Goal: Task Accomplishment & Management: Complete application form

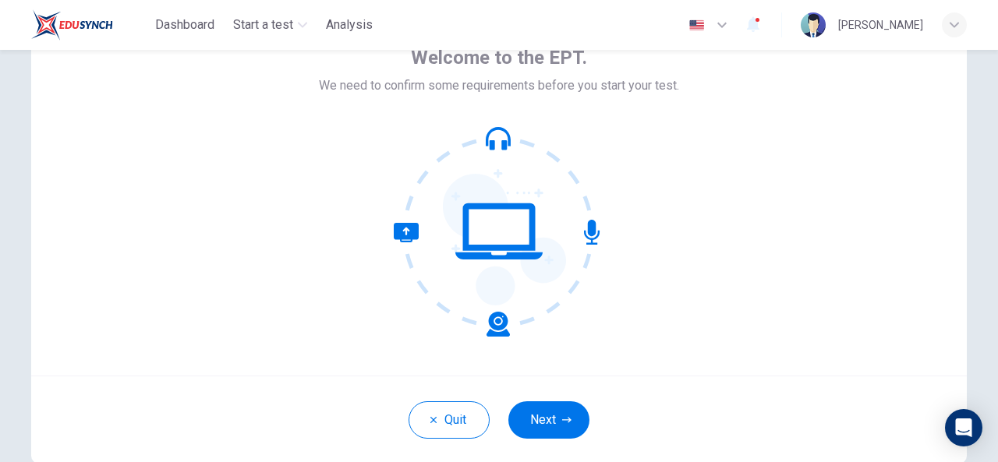
scroll to position [93, 0]
click at [549, 425] on button "Next" at bounding box center [548, 419] width 81 height 37
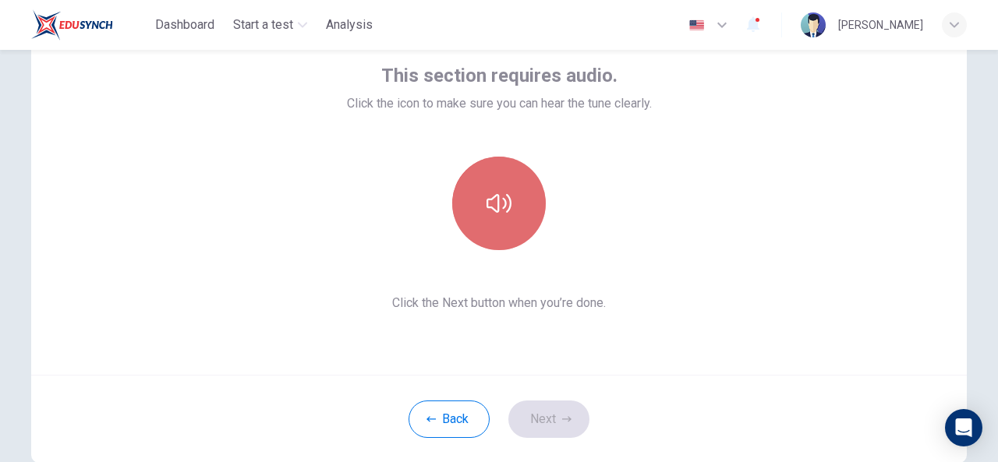
click at [507, 202] on icon "button" at bounding box center [498, 203] width 25 height 19
click at [507, 202] on icon "button" at bounding box center [498, 203] width 25 height 25
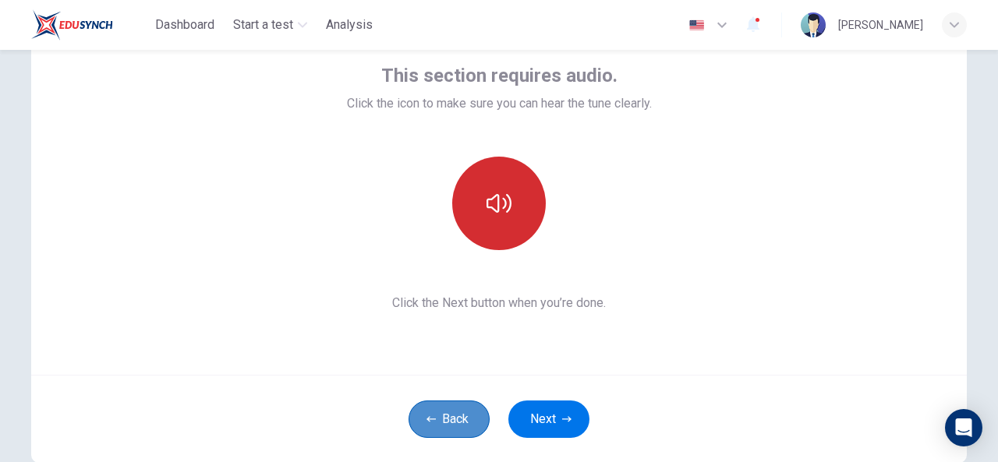
click at [446, 422] on button "Back" at bounding box center [448, 419] width 81 height 37
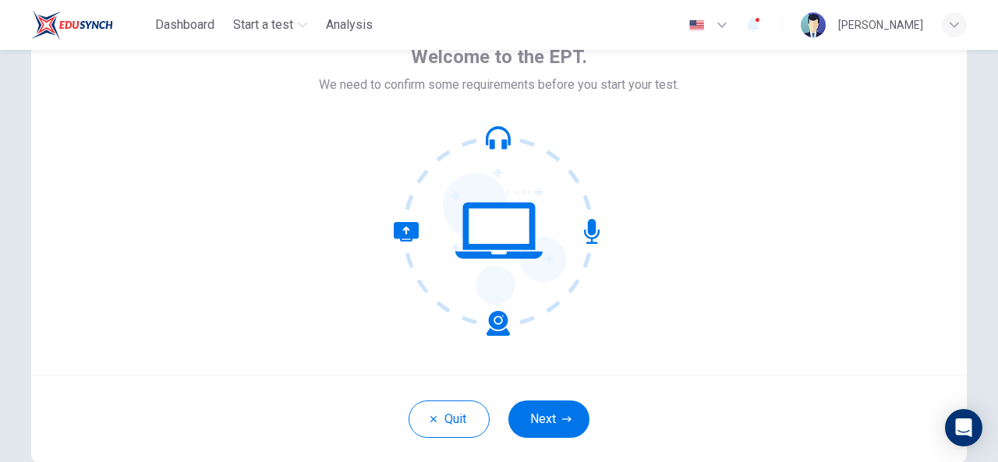
click at [482, 265] on icon at bounding box center [499, 230] width 210 height 210
click at [539, 433] on button "Next" at bounding box center [548, 419] width 81 height 37
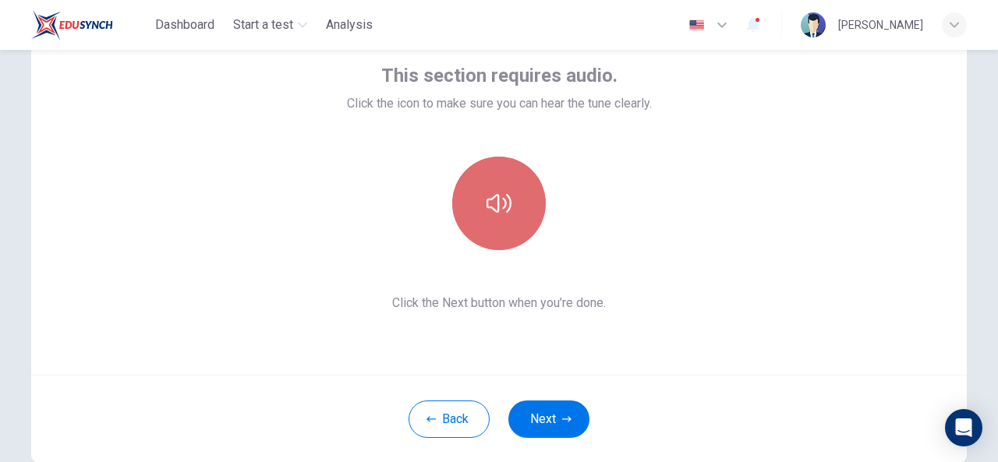
click at [512, 221] on button "button" at bounding box center [499, 204] width 94 height 94
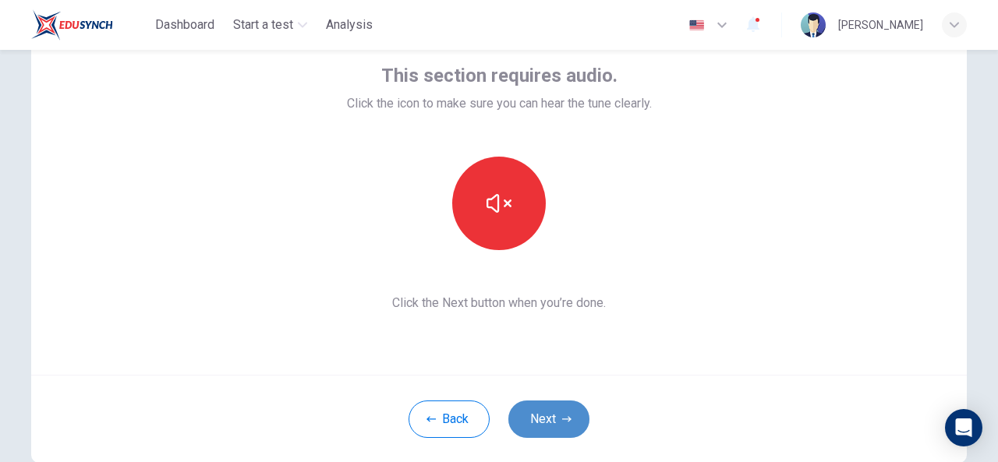
click at [553, 420] on button "Next" at bounding box center [548, 419] width 81 height 37
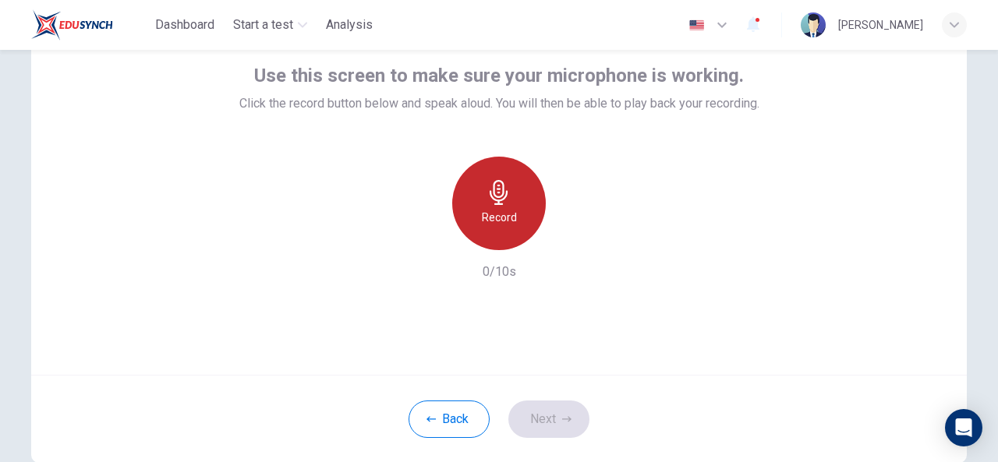
click at [509, 226] on h6 "Record" at bounding box center [499, 217] width 35 height 19
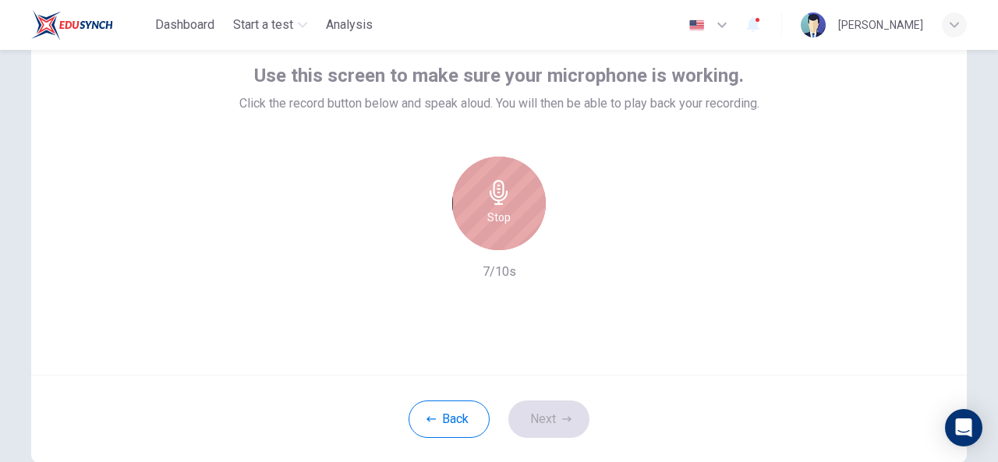
click at [509, 226] on div "Stop" at bounding box center [499, 204] width 94 height 94
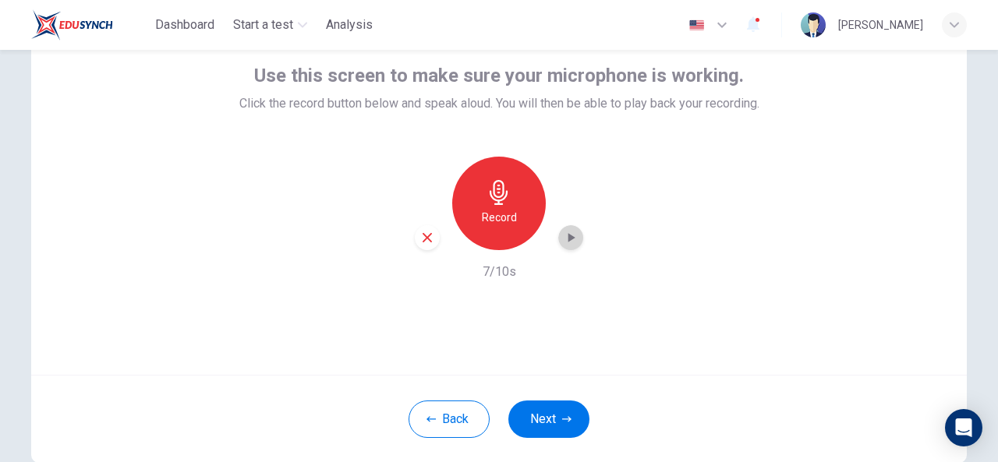
click at [567, 240] on icon "button" at bounding box center [571, 238] width 16 height 16
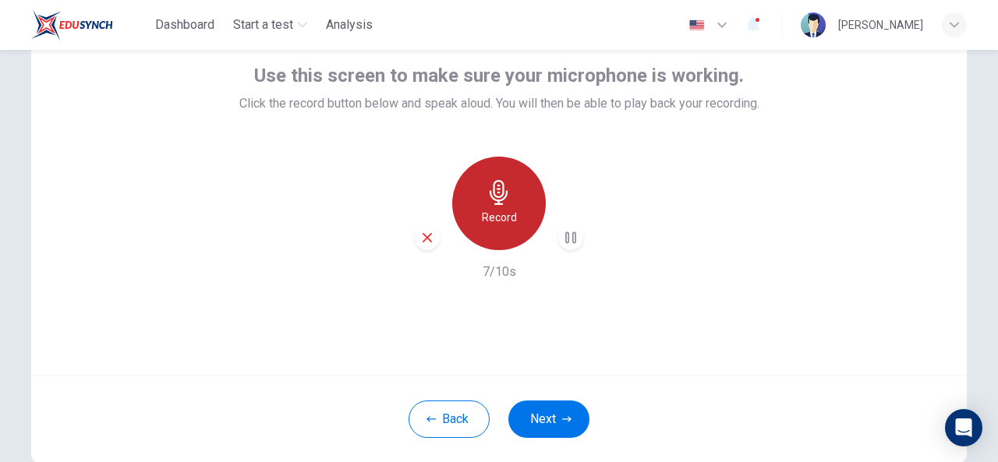
click at [509, 207] on div "Record" at bounding box center [499, 204] width 94 height 94
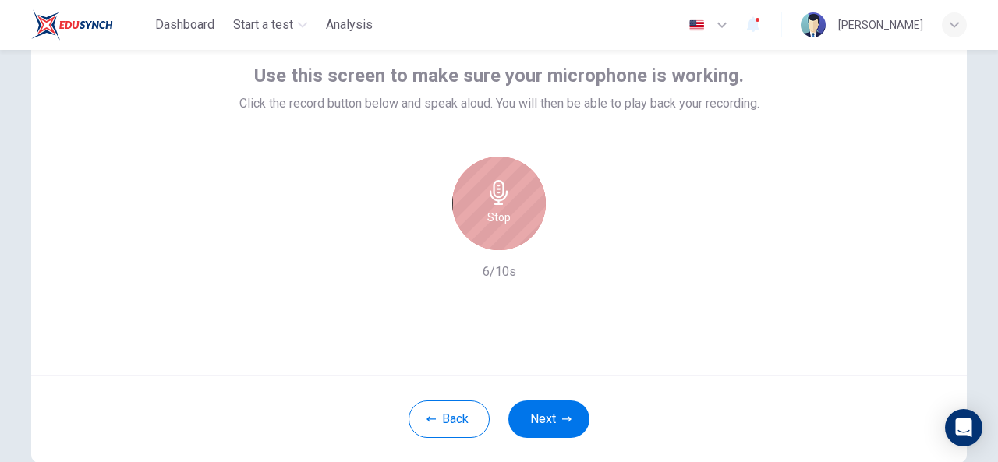
click at [490, 241] on div "Stop" at bounding box center [499, 204] width 94 height 94
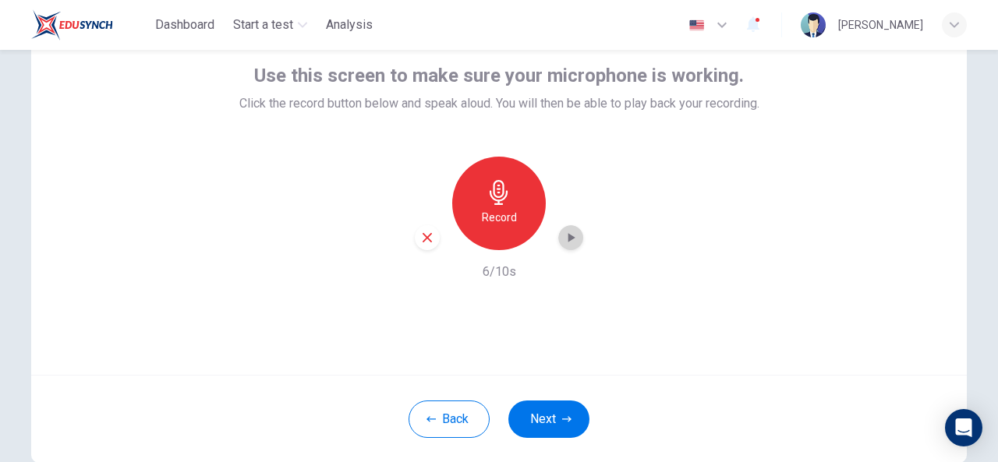
click at [570, 242] on icon "button" at bounding box center [571, 238] width 16 height 16
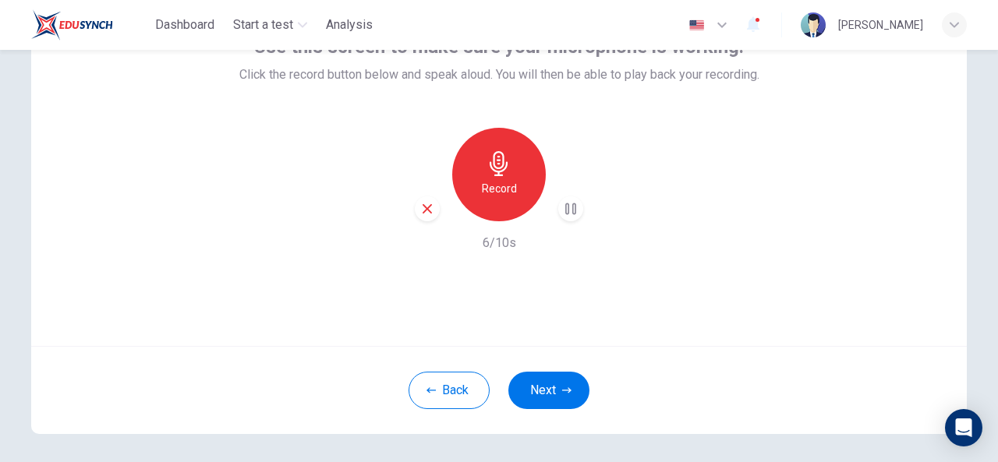
scroll to position [125, 0]
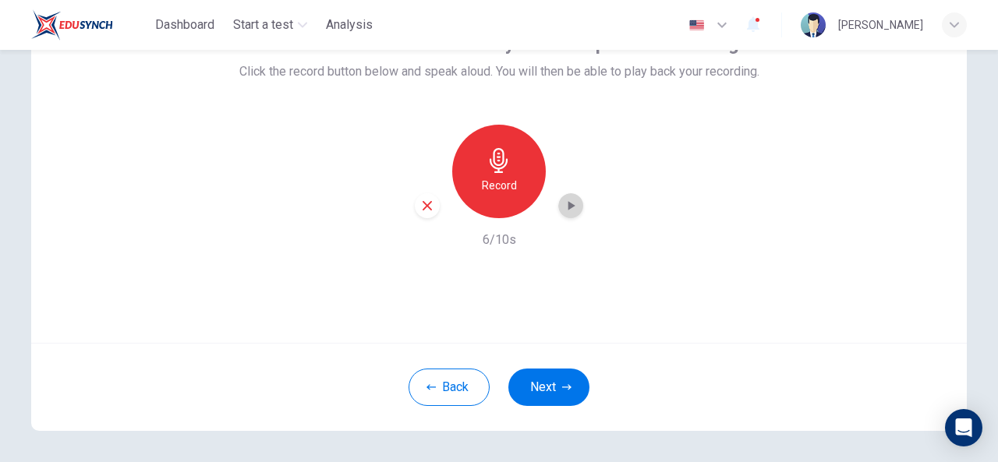
click at [571, 210] on icon "button" at bounding box center [571, 206] width 16 height 16
click at [572, 205] on icon "button" at bounding box center [571, 206] width 16 height 16
click at [454, 387] on button "Back" at bounding box center [448, 387] width 81 height 37
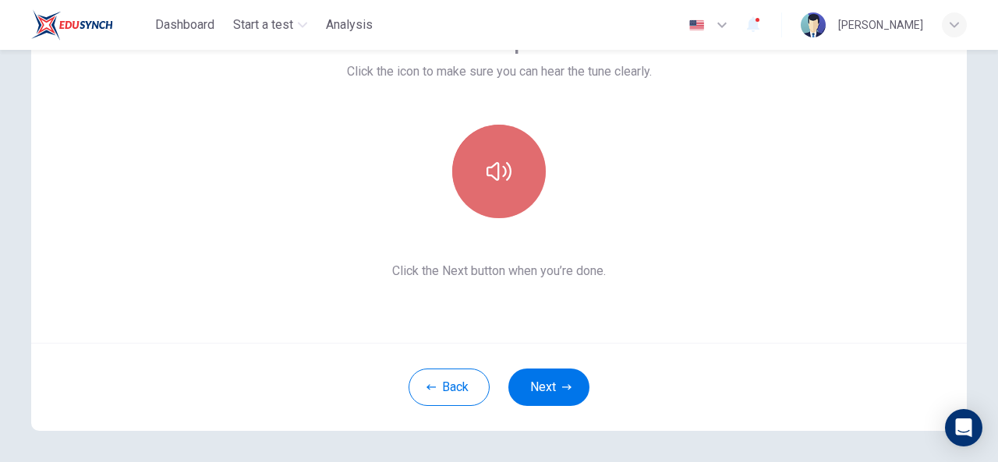
click at [500, 203] on button "button" at bounding box center [499, 172] width 94 height 94
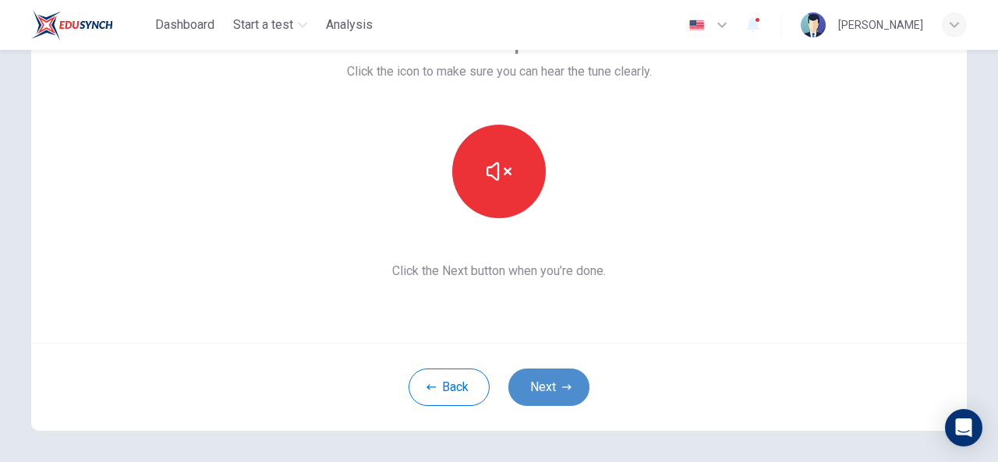
click at [535, 391] on button "Next" at bounding box center [548, 387] width 81 height 37
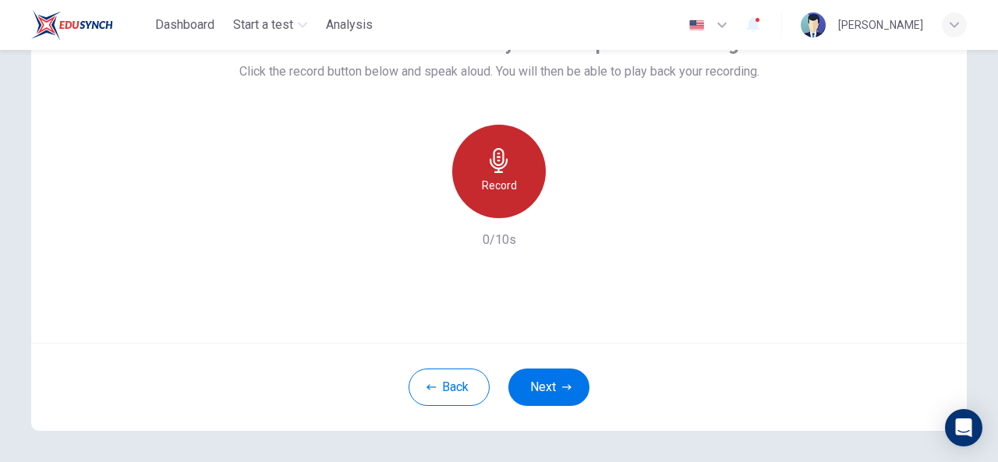
click at [500, 188] on h6 "Record" at bounding box center [499, 185] width 35 height 19
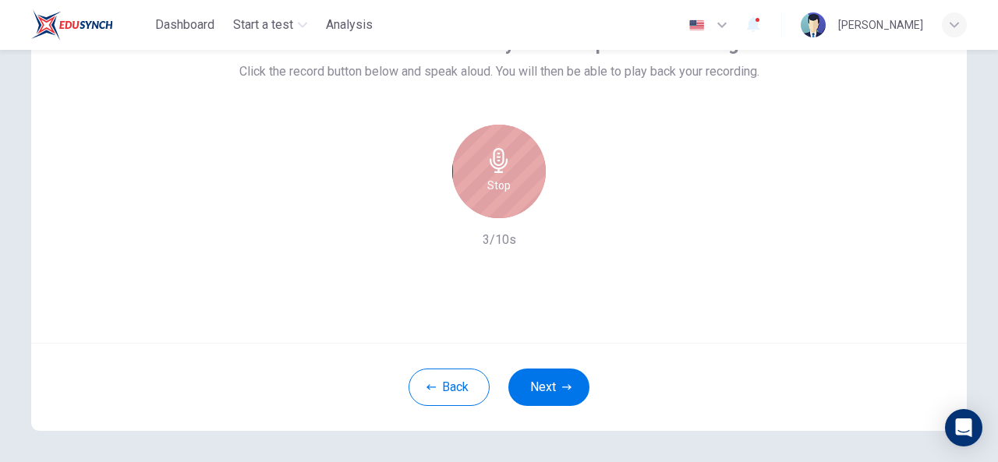
click at [500, 188] on h6 "Stop" at bounding box center [498, 185] width 23 height 19
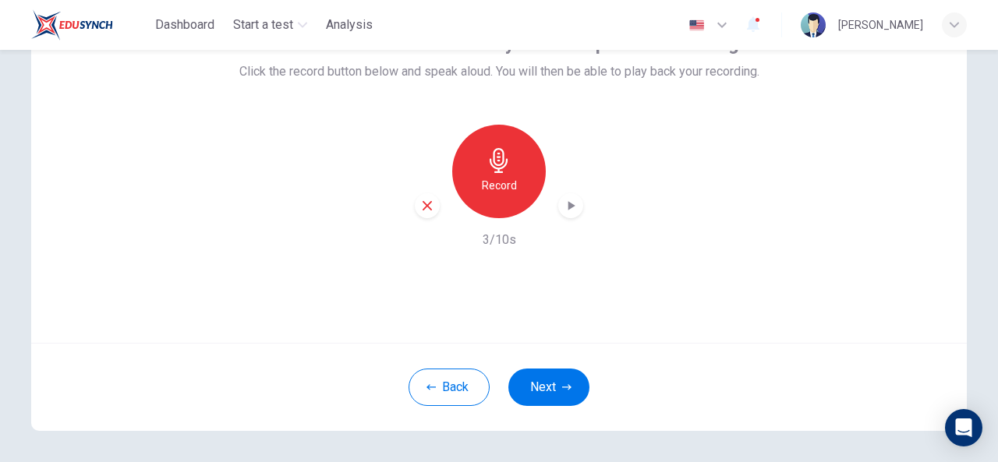
click at [569, 203] on icon "button" at bounding box center [571, 206] width 16 height 16
click at [452, 394] on button "Back" at bounding box center [448, 387] width 81 height 37
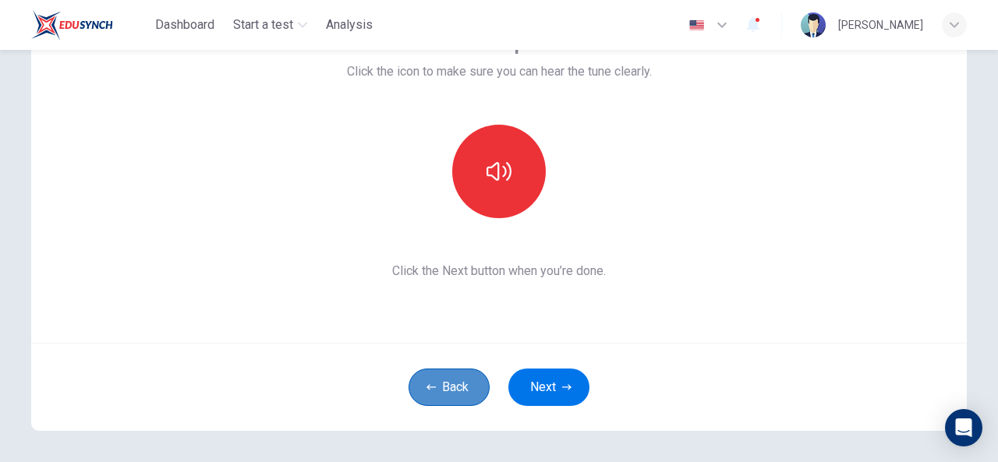
click at [452, 394] on button "Back" at bounding box center [448, 387] width 81 height 37
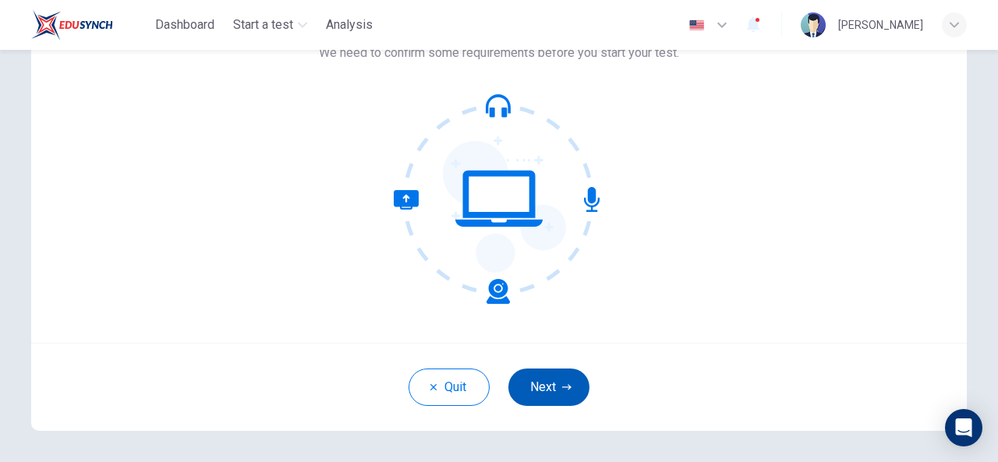
click at [535, 390] on button "Next" at bounding box center [548, 387] width 81 height 37
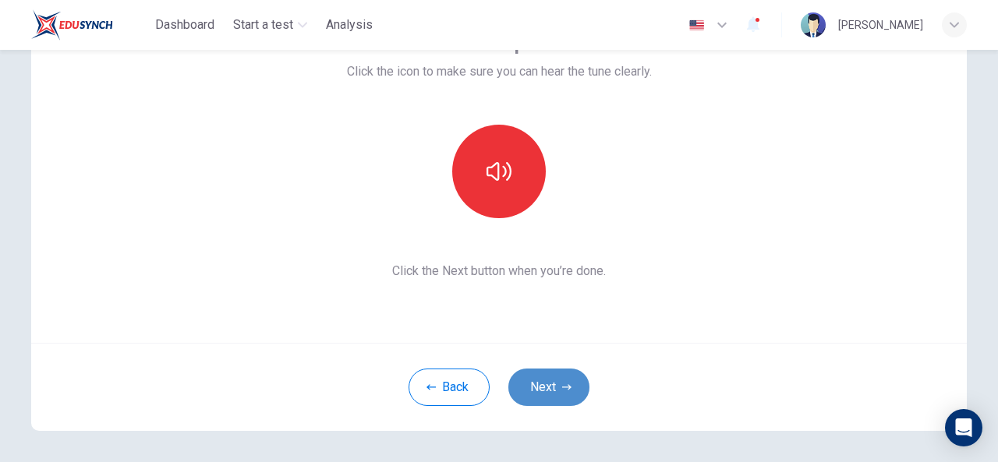
click at [535, 390] on button "Next" at bounding box center [548, 387] width 81 height 37
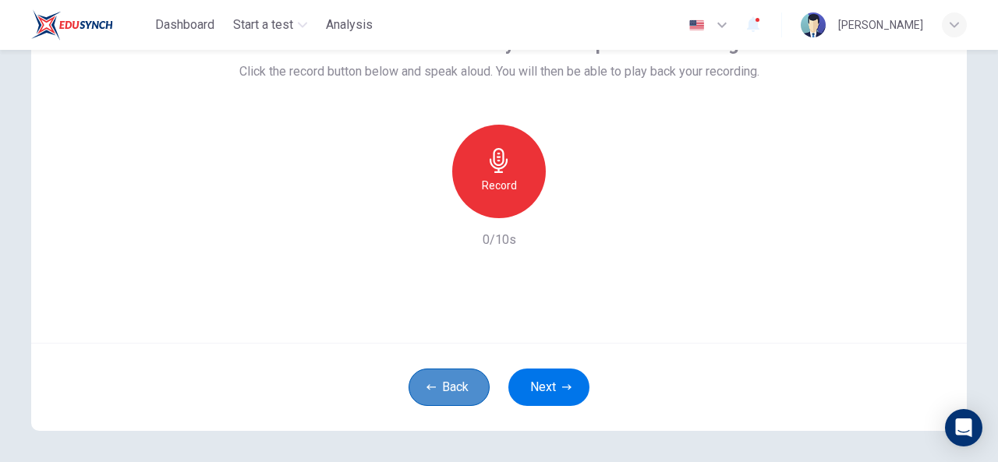
click at [452, 397] on button "Back" at bounding box center [448, 387] width 81 height 37
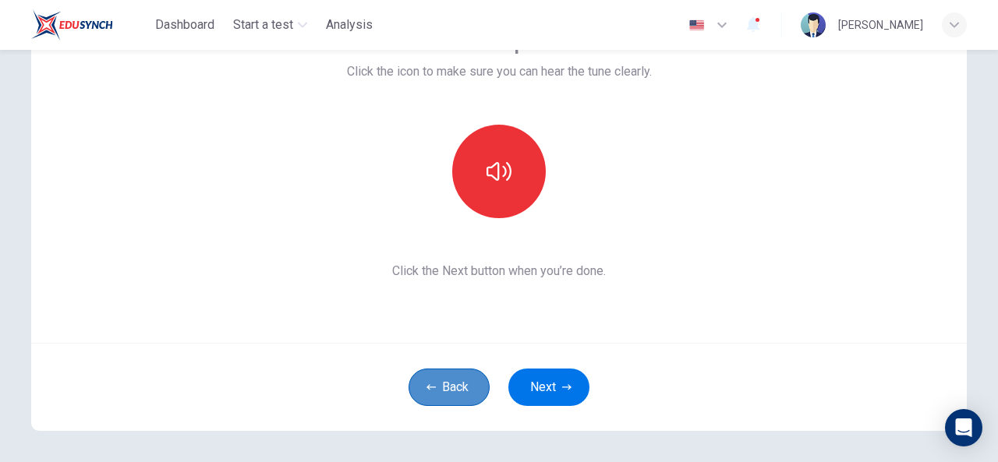
click at [452, 397] on button "Back" at bounding box center [448, 387] width 81 height 37
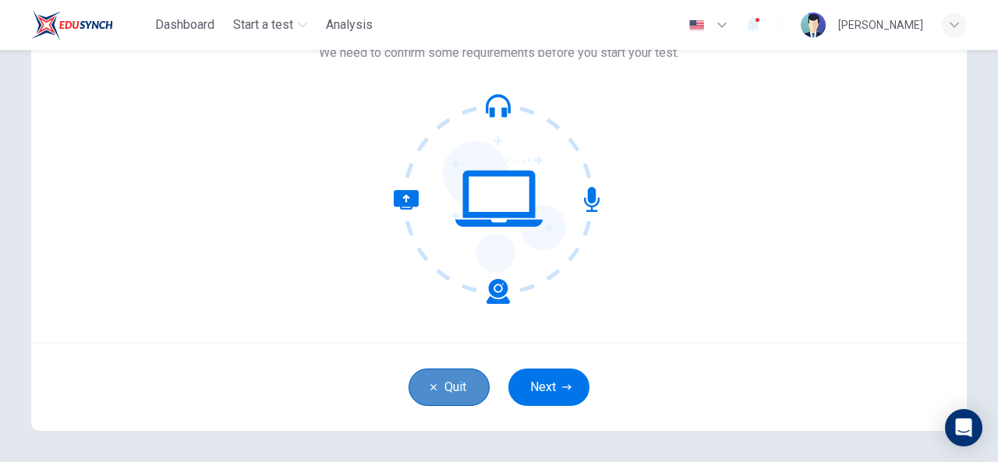
click at [452, 397] on button "Quit" at bounding box center [448, 387] width 81 height 37
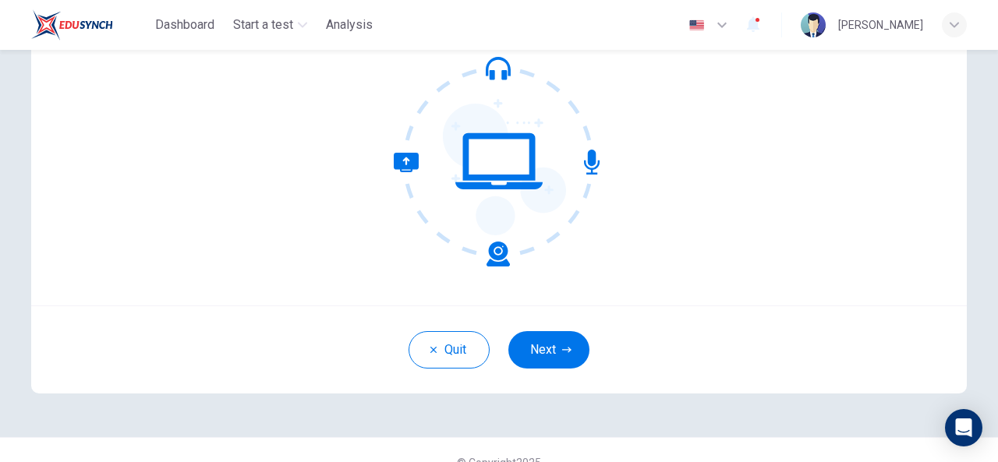
scroll to position [163, 0]
click at [572, 362] on button "Next" at bounding box center [548, 348] width 81 height 37
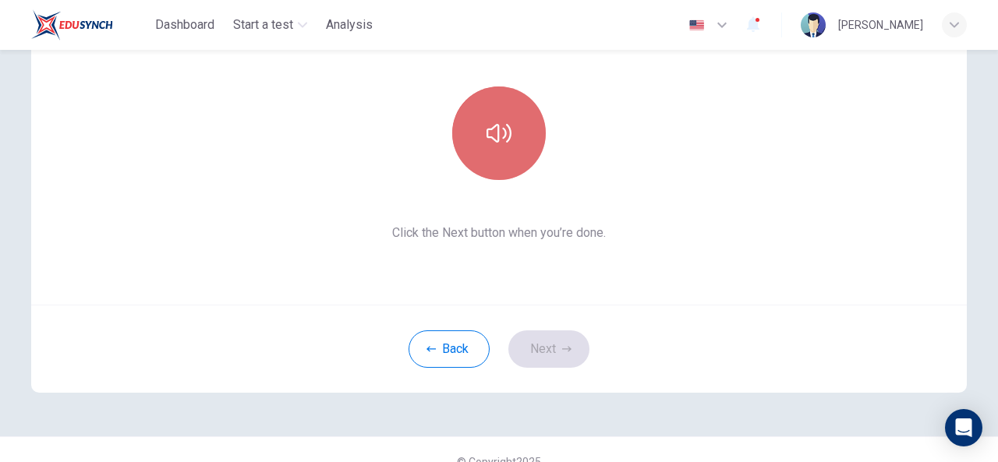
click at [507, 161] on button "button" at bounding box center [499, 134] width 94 height 94
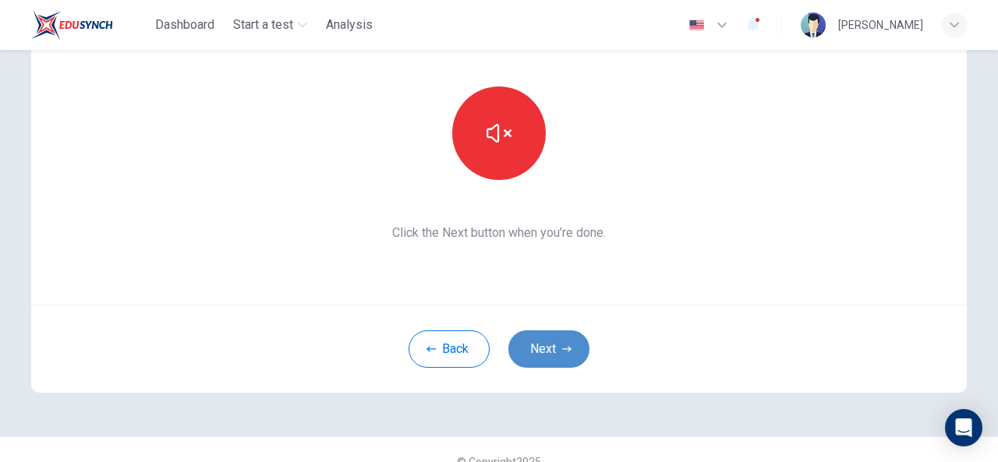
click at [545, 348] on button "Next" at bounding box center [548, 348] width 81 height 37
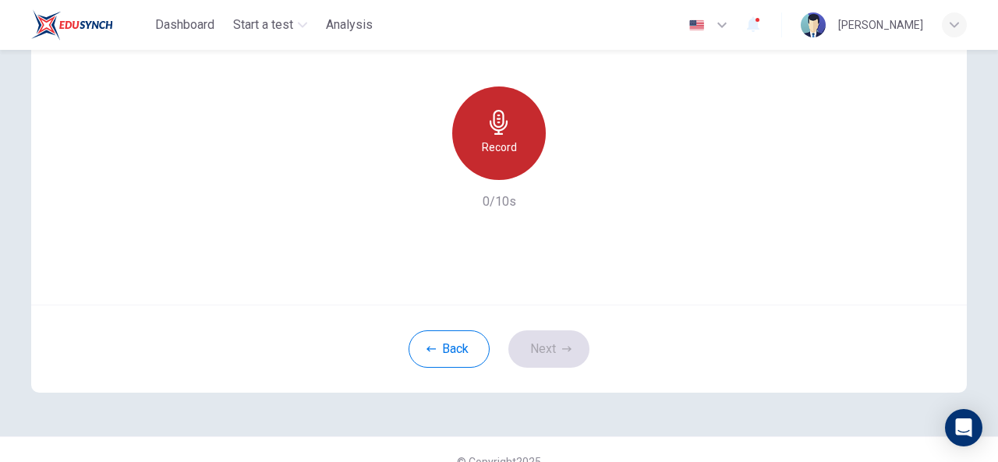
click at [506, 164] on div "Record" at bounding box center [499, 134] width 94 height 94
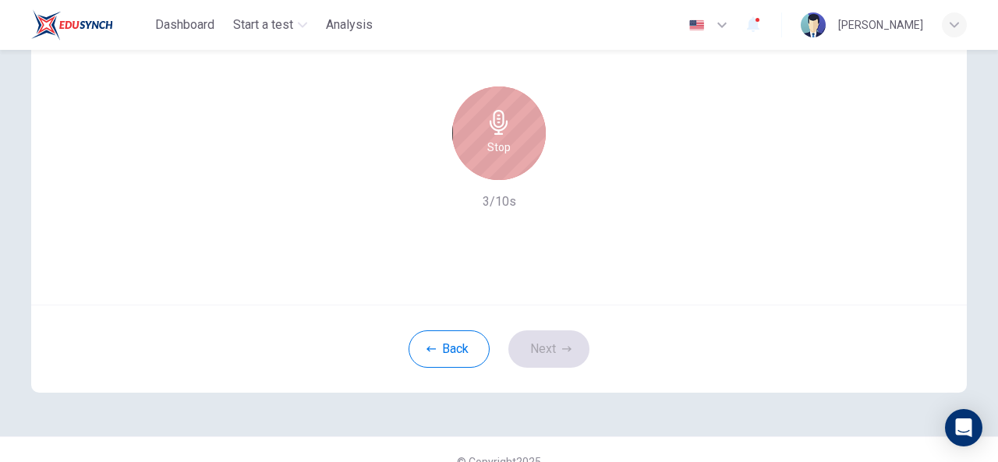
click at [506, 164] on div "Stop" at bounding box center [499, 134] width 94 height 94
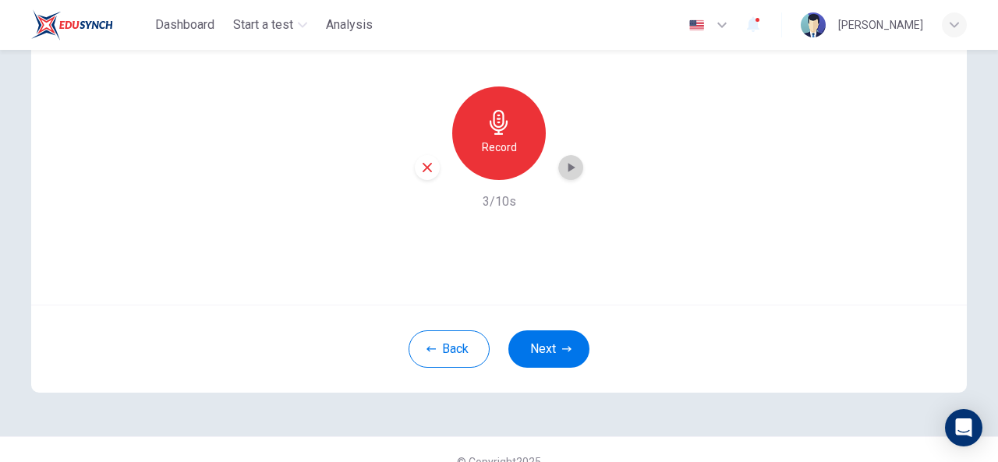
click at [571, 176] on div "button" at bounding box center [570, 167] width 25 height 25
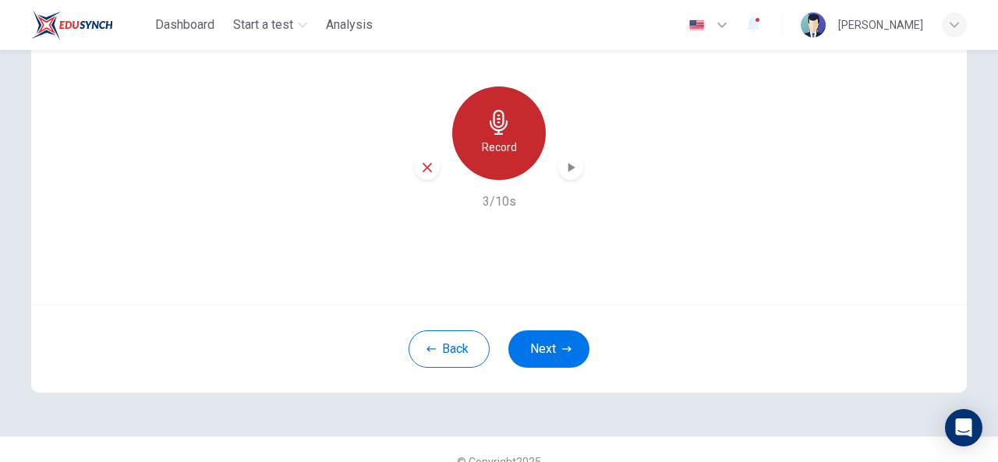
click at [502, 158] on div "Record" at bounding box center [499, 134] width 94 height 94
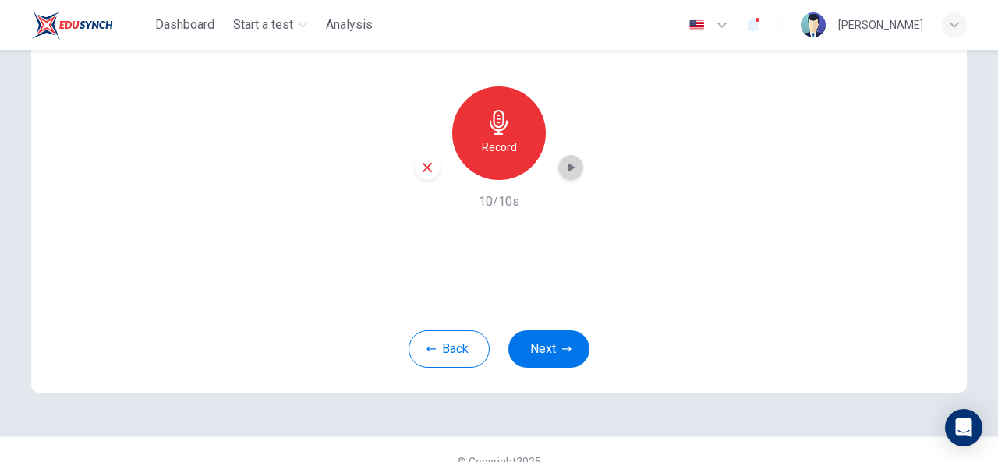
click at [567, 176] on div "button" at bounding box center [570, 167] width 25 height 25
click at [563, 175] on icon "button" at bounding box center [571, 168] width 16 height 16
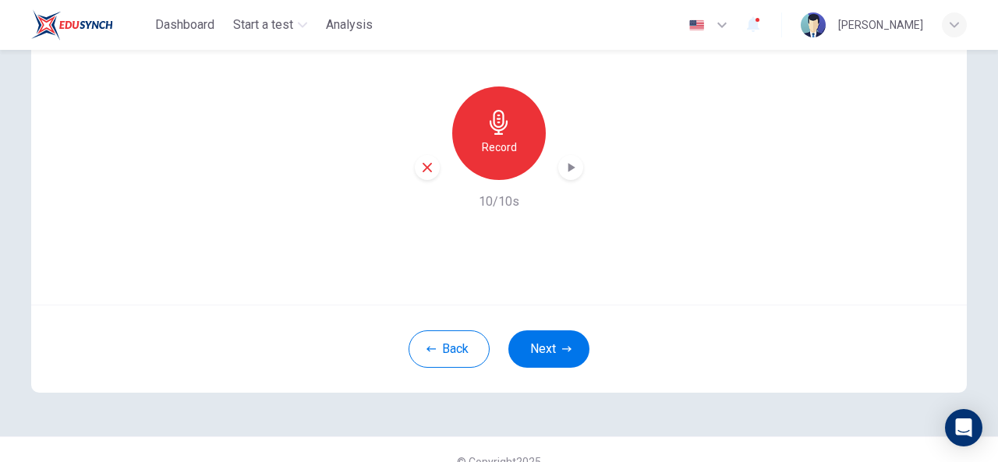
click at [563, 175] on icon "button" at bounding box center [571, 168] width 16 height 16
click at [426, 161] on icon "button" at bounding box center [427, 168] width 14 height 14
click at [451, 350] on button "Back" at bounding box center [448, 348] width 81 height 37
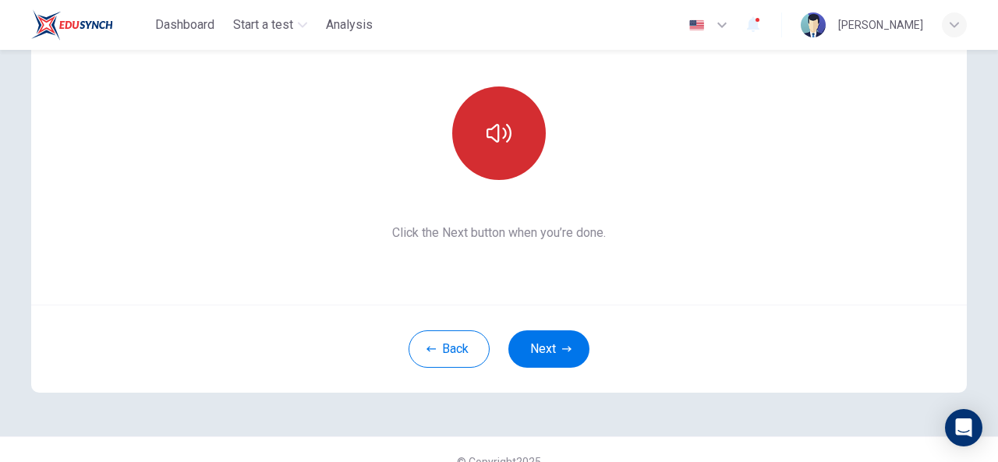
click at [487, 140] on icon "button" at bounding box center [498, 133] width 25 height 25
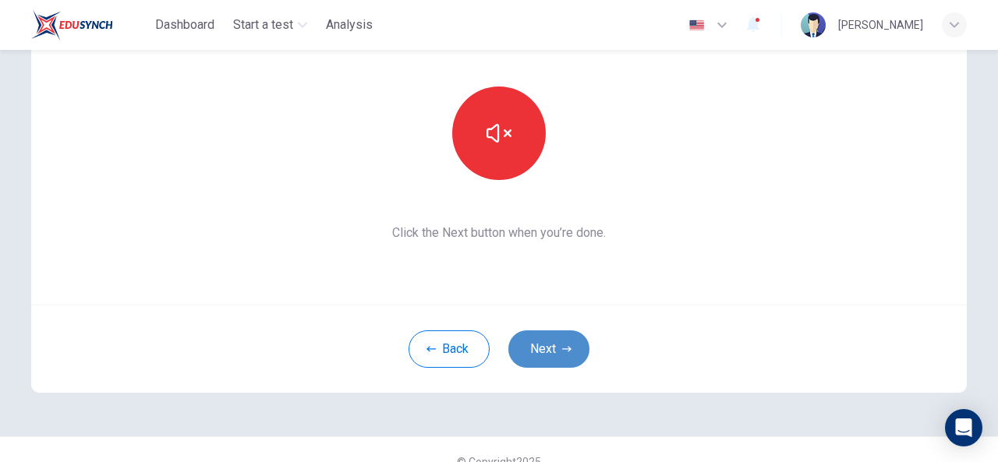
click at [537, 337] on button "Next" at bounding box center [548, 348] width 81 height 37
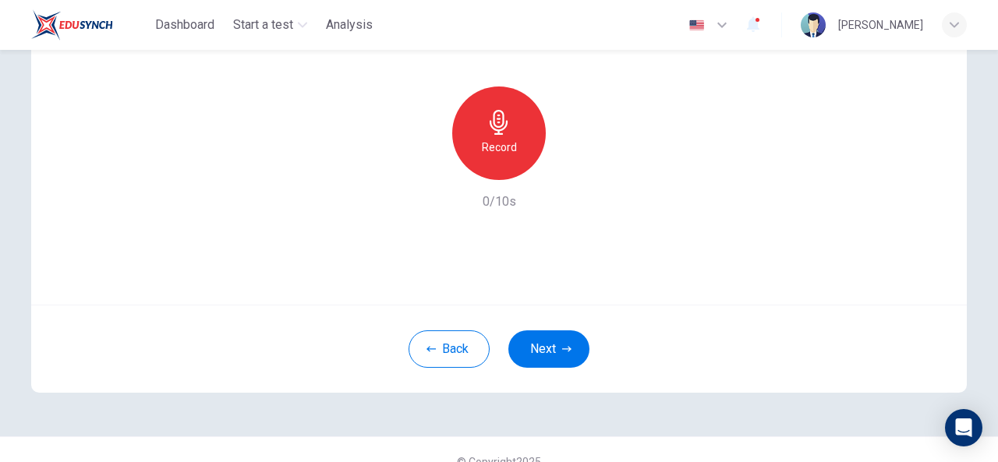
click at [507, 175] on div "Record" at bounding box center [499, 134] width 94 height 94
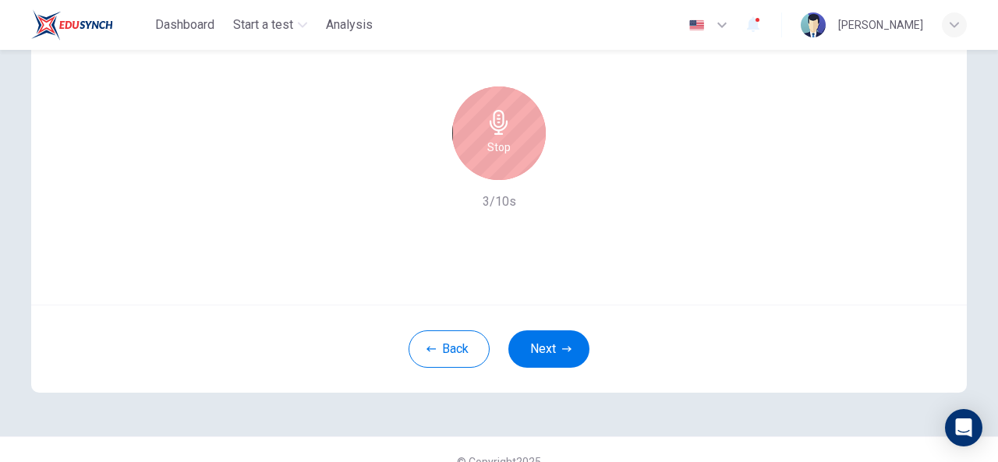
click at [507, 175] on div "Stop" at bounding box center [499, 134] width 94 height 94
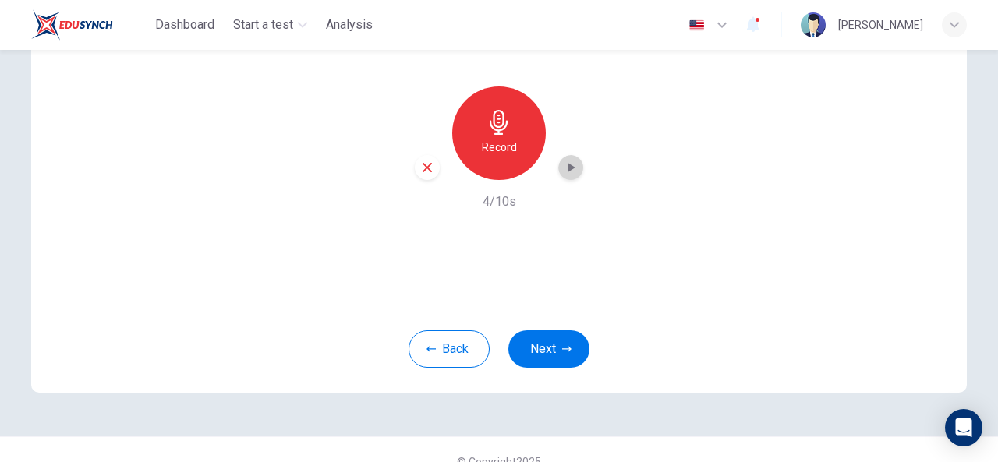
click at [568, 166] on icon "button" at bounding box center [571, 167] width 7 height 9
